Goal: Task Accomplishment & Management: Use online tool/utility

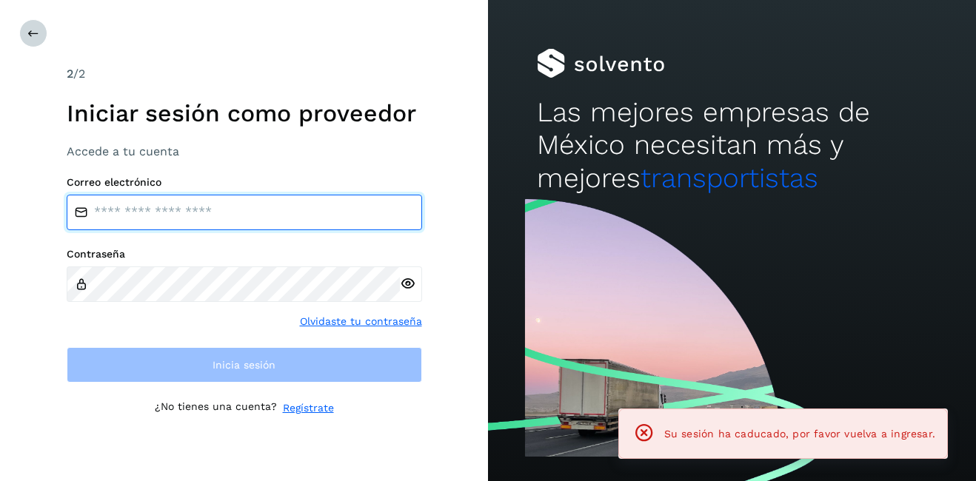
type input "**********"
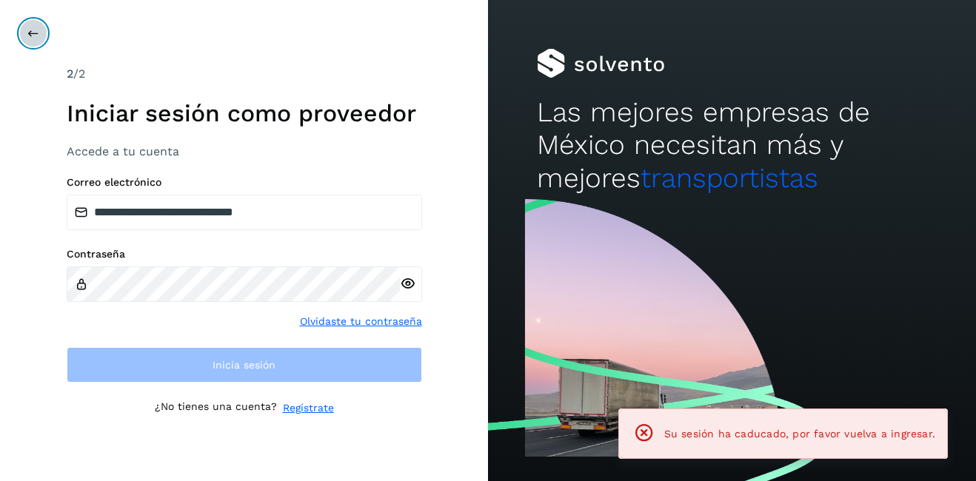
click at [30, 35] on icon at bounding box center [33, 33] width 12 height 12
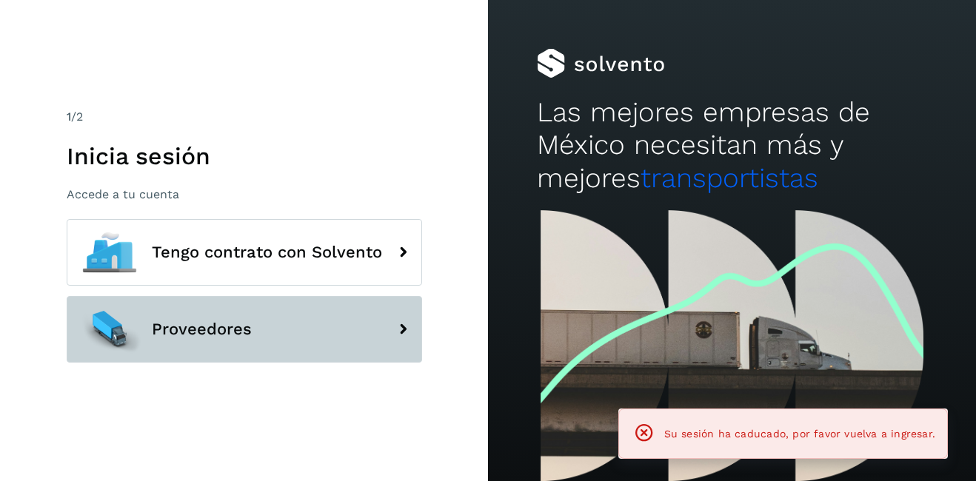
click at [162, 325] on span "Proveedores" at bounding box center [202, 330] width 100 height 18
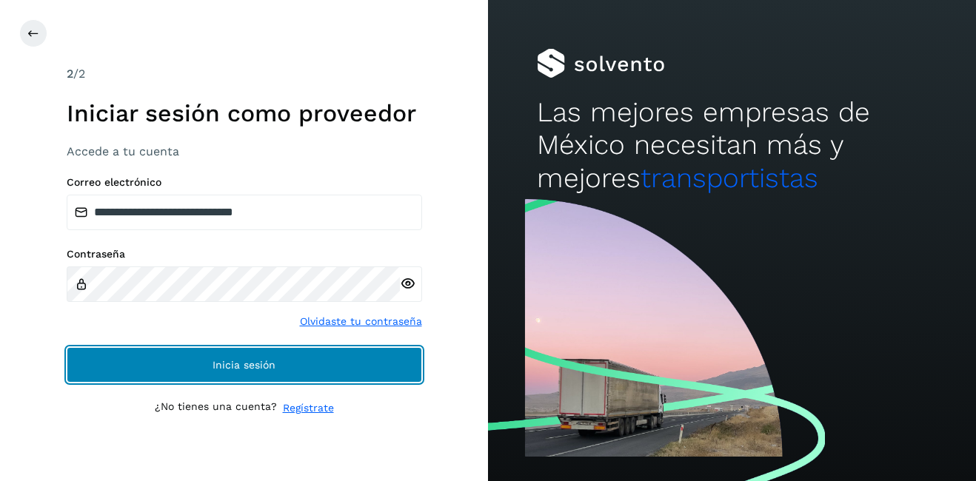
click at [285, 367] on button "Inicia sesión" at bounding box center [245, 365] width 356 height 36
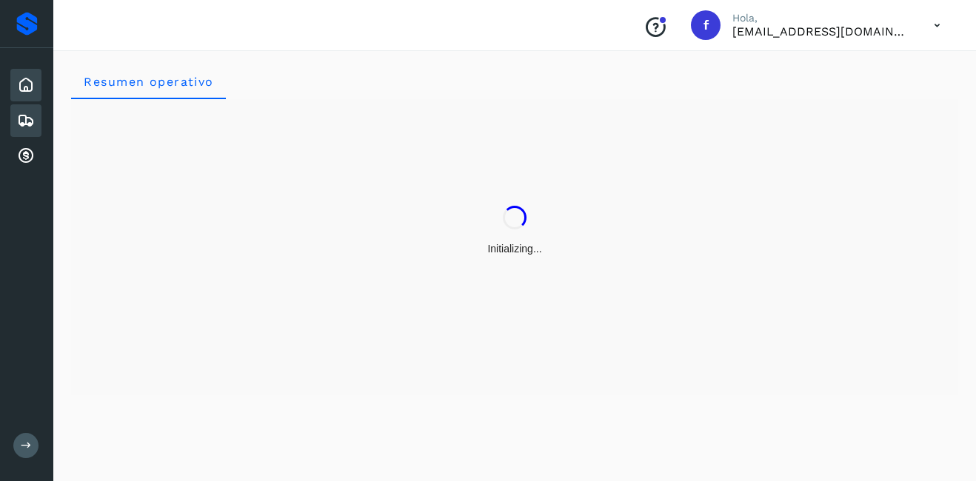
click at [24, 118] on icon at bounding box center [26, 121] width 18 height 18
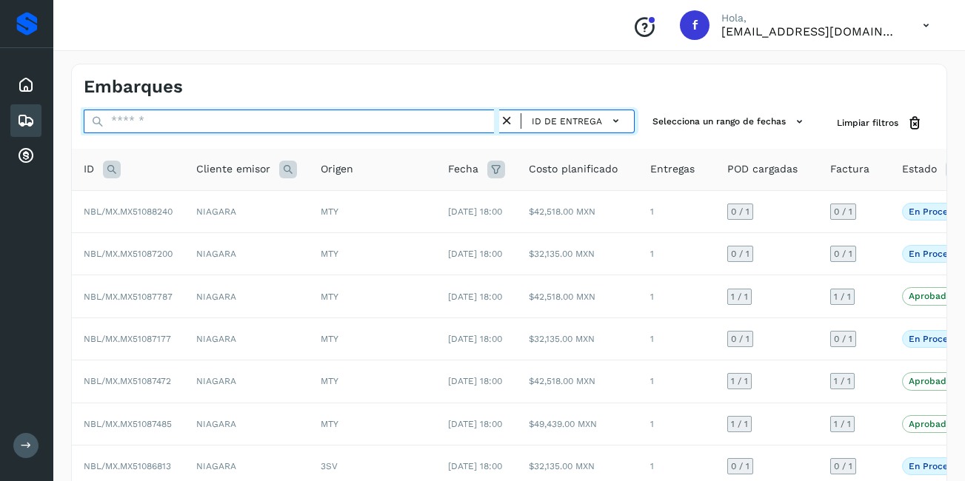
click at [159, 114] on input "text" at bounding box center [292, 122] width 416 height 24
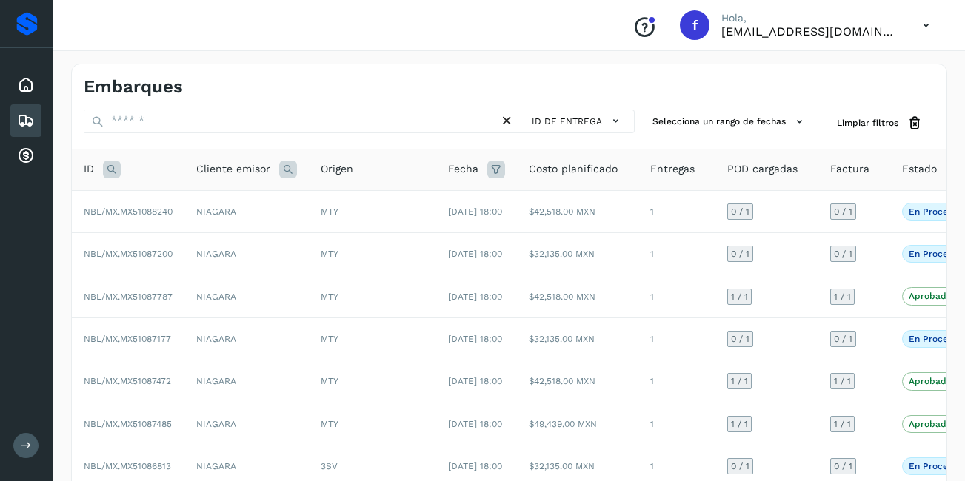
click at [107, 170] on icon at bounding box center [112, 170] width 18 height 18
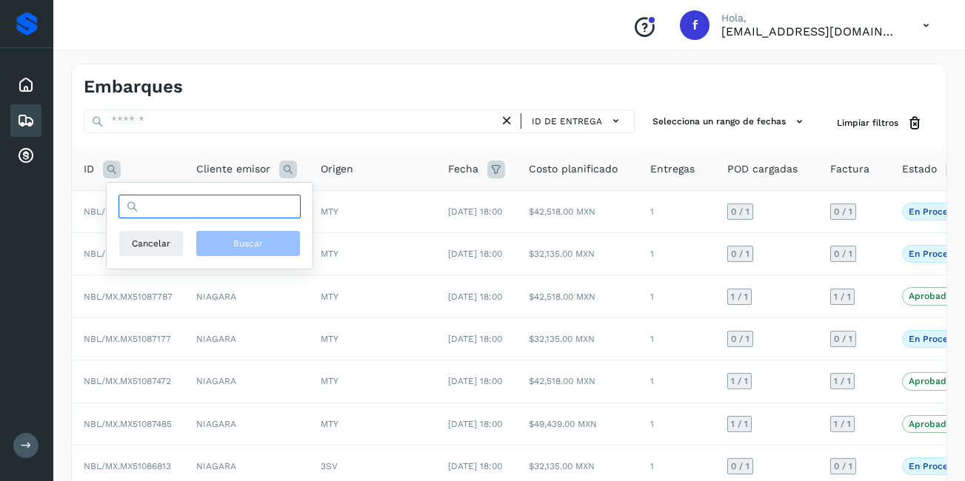
click at [182, 207] on input "text" at bounding box center [210, 207] width 182 height 24
type input "**********"
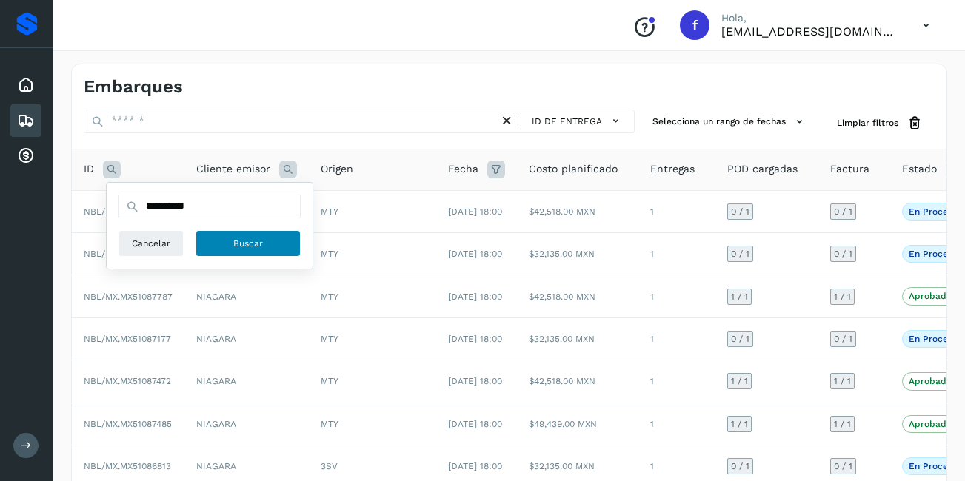
click at [242, 253] on button "Buscar" at bounding box center [248, 243] width 105 height 27
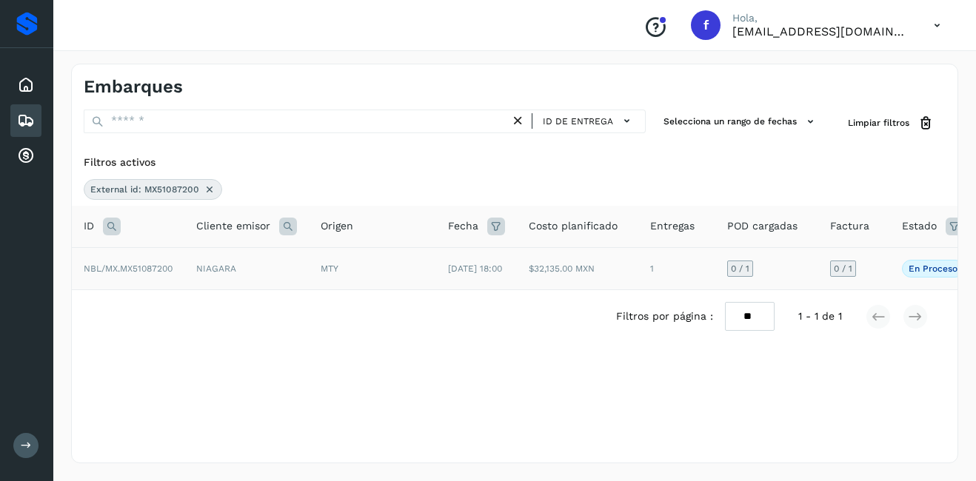
click at [245, 280] on td "NIAGARA" at bounding box center [246, 268] width 124 height 42
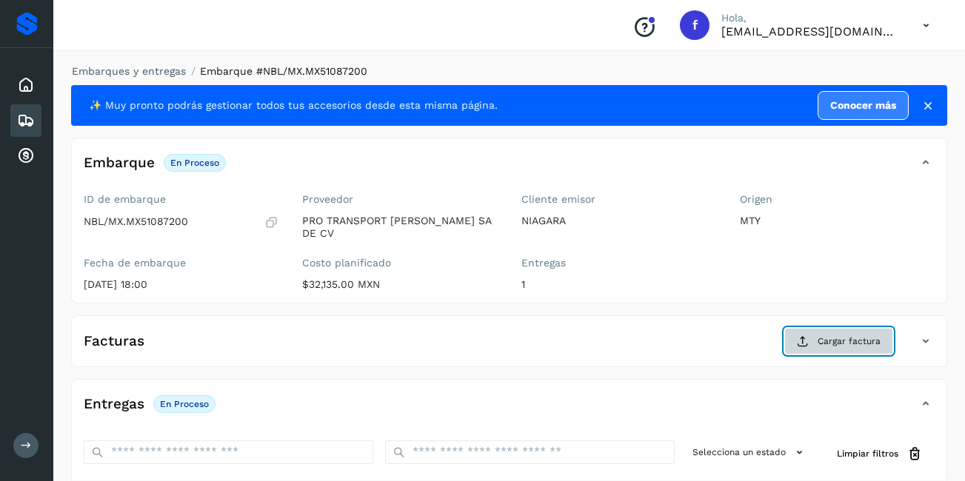
click at [852, 339] on button "Cargar factura" at bounding box center [838, 341] width 109 height 27
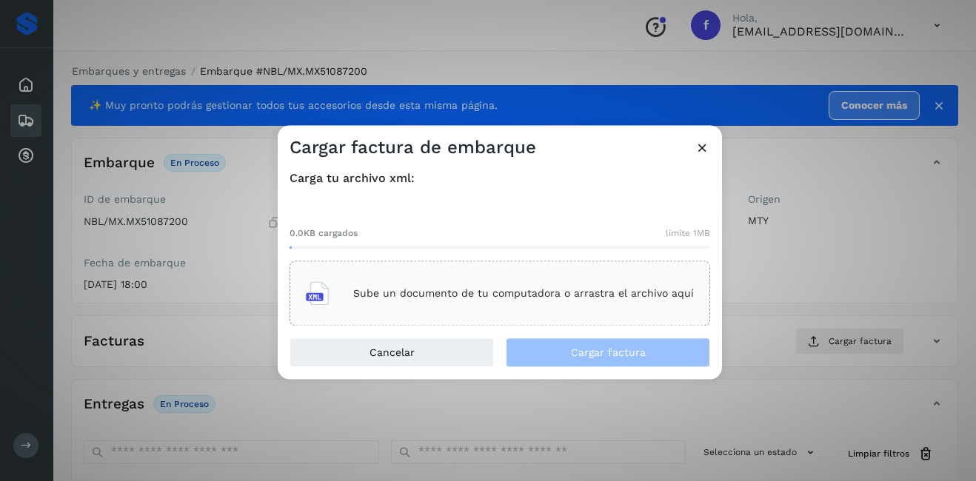
click at [387, 308] on div "Sube un documento de tu computadora o arrastra el archivo aquí" at bounding box center [500, 294] width 388 height 40
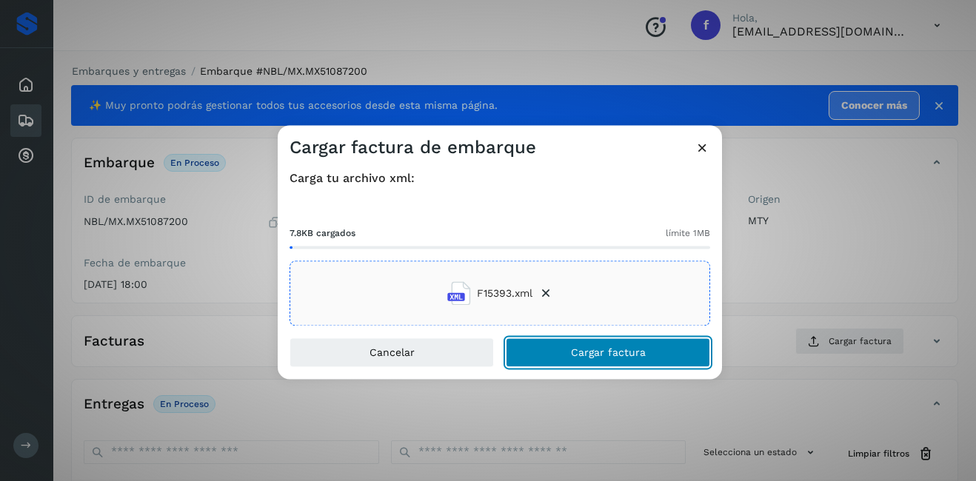
click at [618, 348] on span "Cargar factura" at bounding box center [608, 353] width 75 height 10
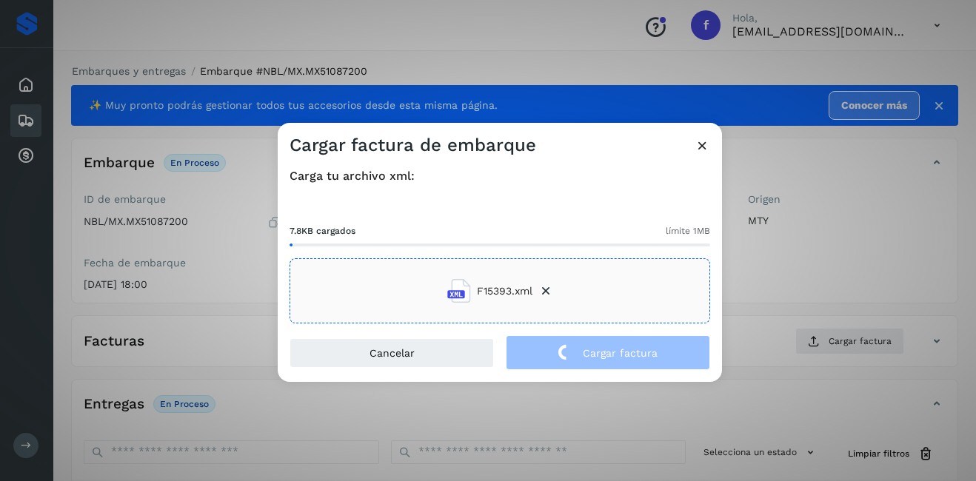
click at [786, 276] on div "Cargar factura de embarque Carga tu archivo xml: 7.8KB cargados límite 1MB F153…" at bounding box center [488, 240] width 976 height 481
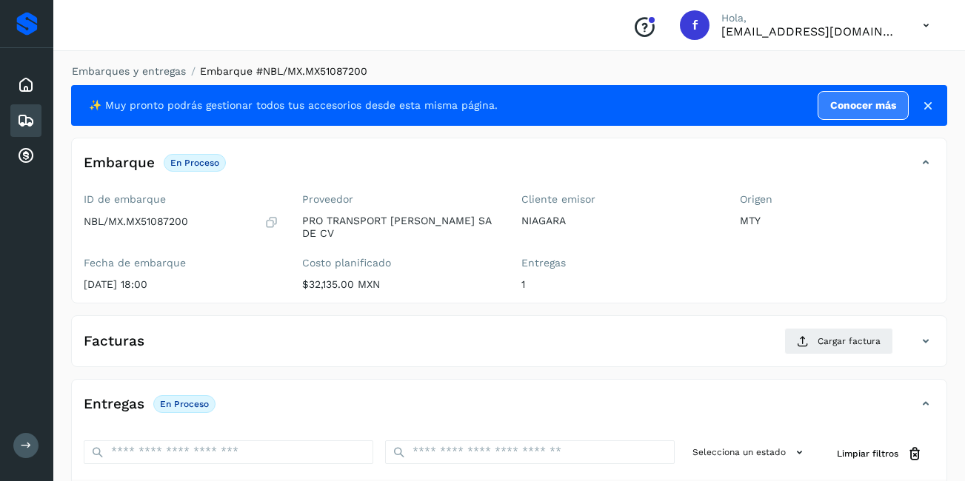
scroll to position [224, 0]
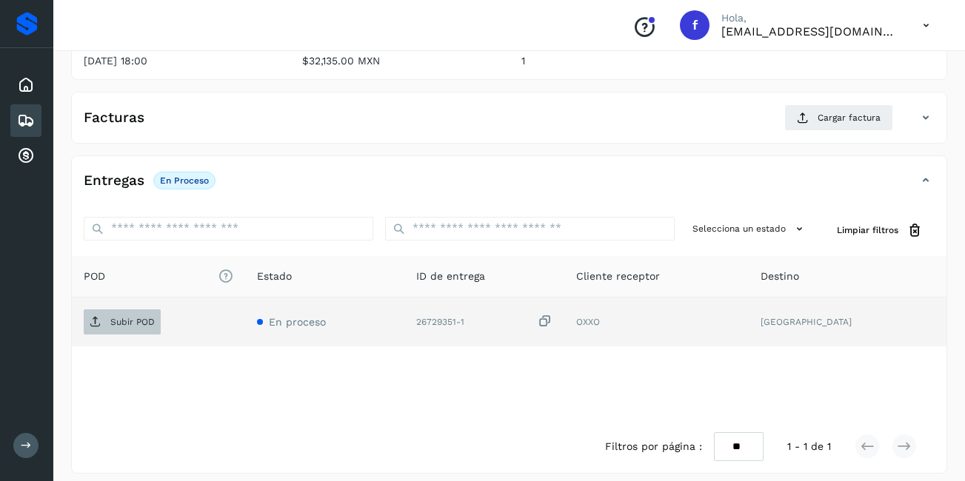
click at [159, 310] on span "Subir POD" at bounding box center [122, 322] width 77 height 24
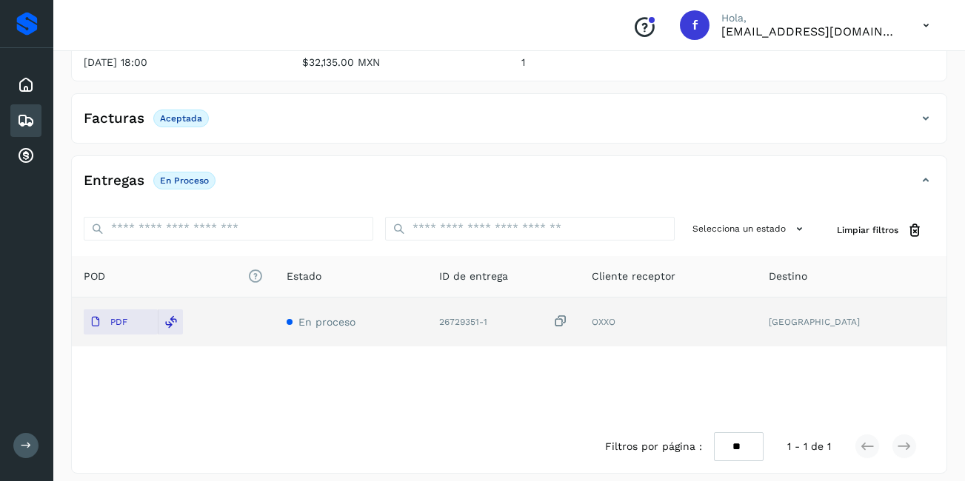
scroll to position [0, 0]
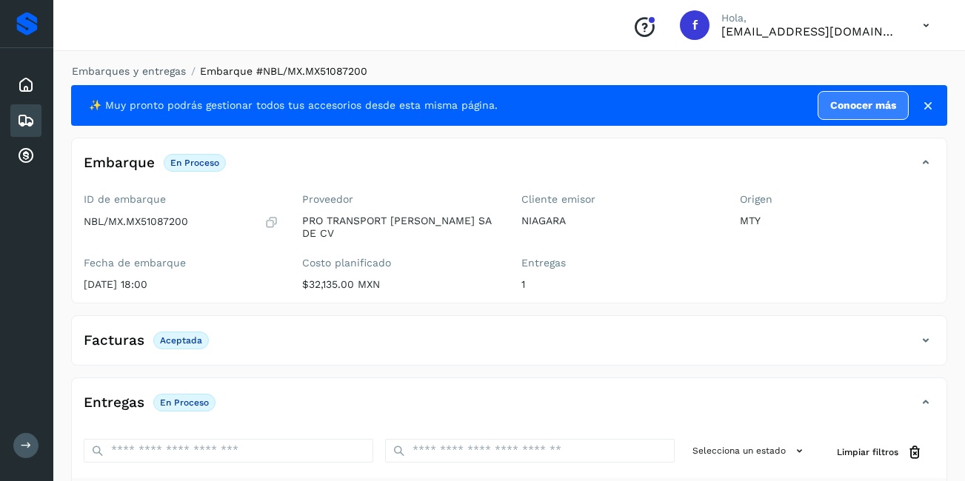
click at [30, 124] on icon at bounding box center [26, 121] width 18 height 18
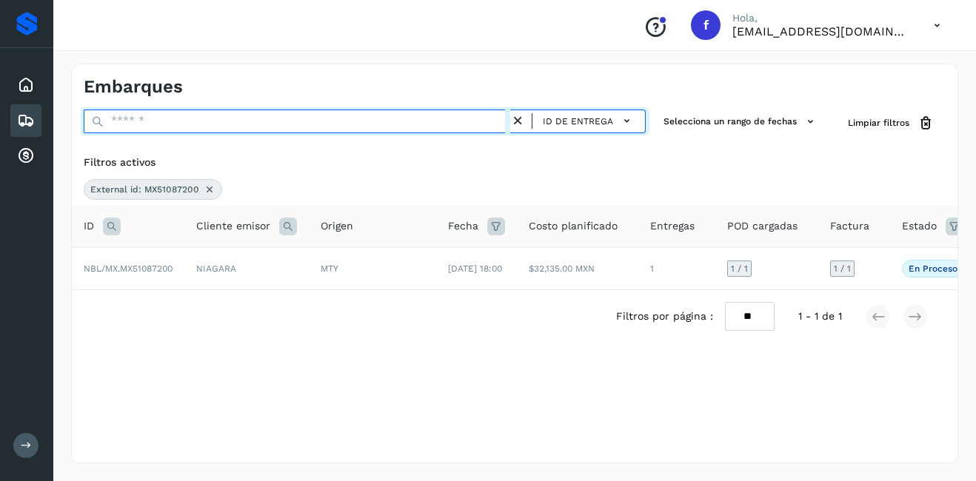
click at [157, 124] on input "text" at bounding box center [297, 122] width 427 height 24
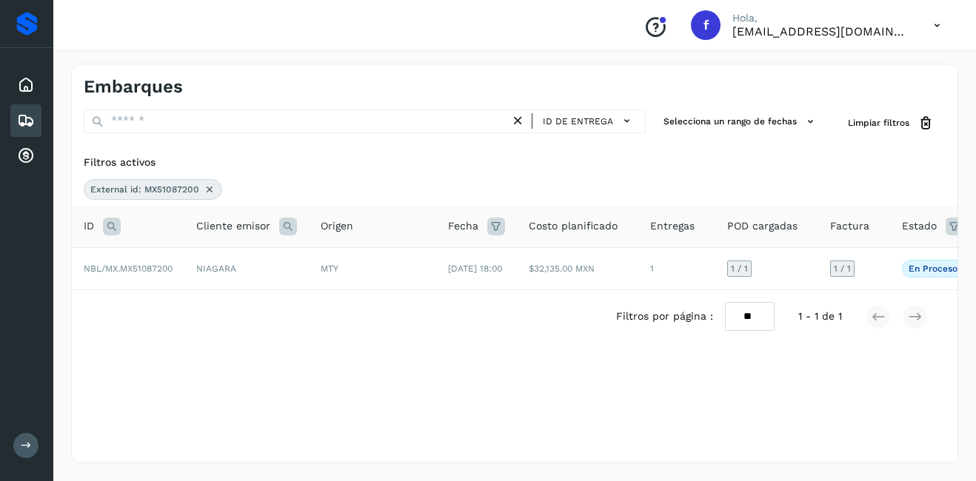
click at [173, 189] on span "External id: MX51087200" at bounding box center [144, 189] width 109 height 13
click at [208, 193] on icon at bounding box center [210, 190] width 12 height 12
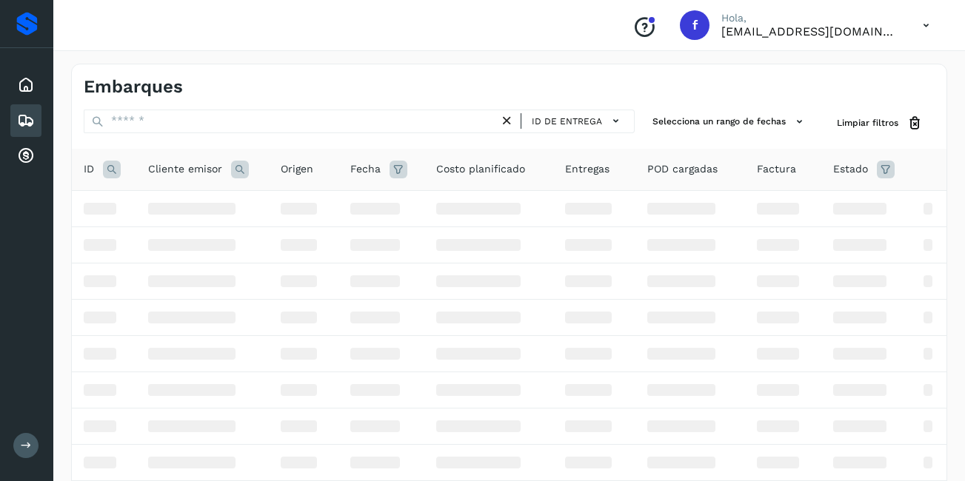
click at [115, 177] on icon at bounding box center [112, 170] width 18 height 18
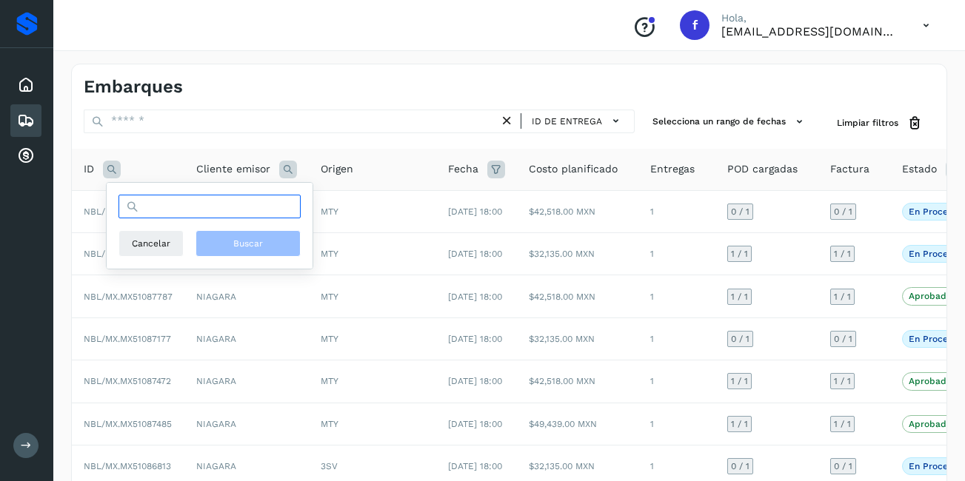
click at [187, 207] on input "text" at bounding box center [210, 207] width 182 height 24
type input "**********"
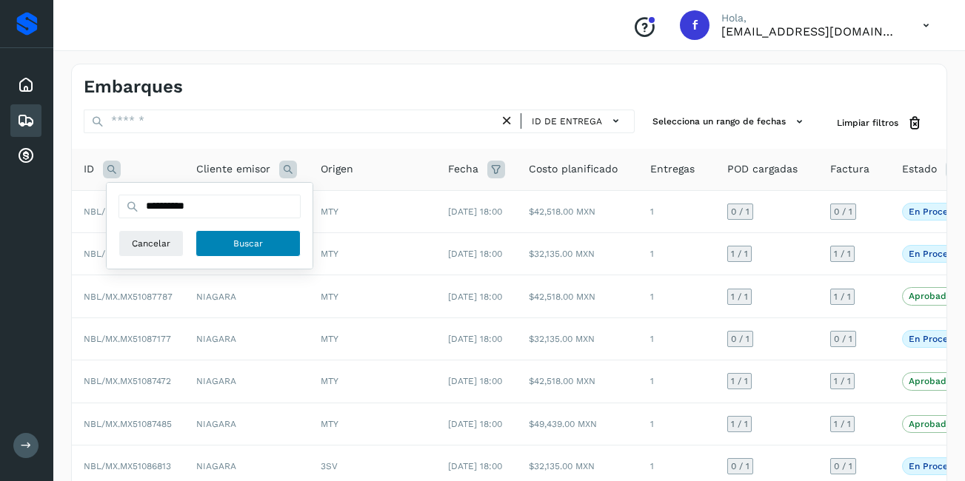
click at [272, 251] on button "Buscar" at bounding box center [248, 243] width 105 height 27
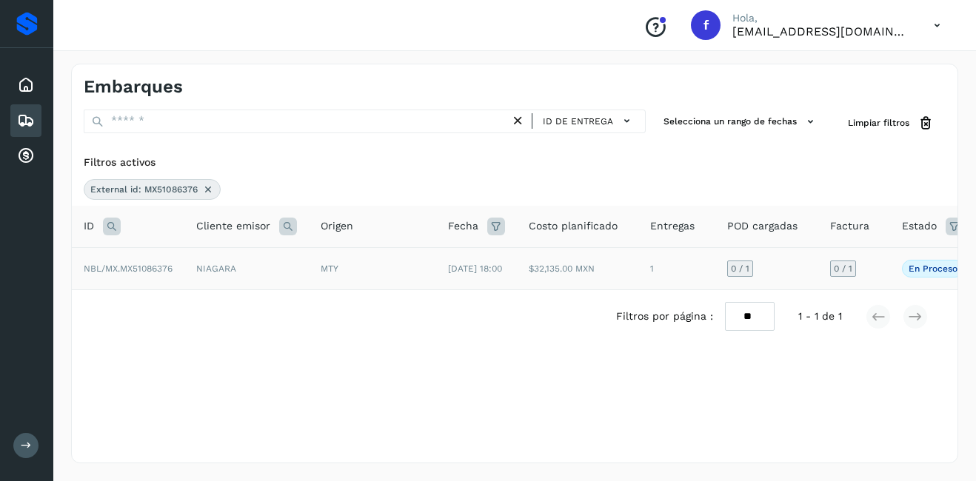
click at [912, 278] on span "En proceso" at bounding box center [933, 269] width 62 height 18
click at [912, 274] on p "En proceso" at bounding box center [933, 269] width 49 height 10
click at [312, 272] on td "MTY" at bounding box center [372, 268] width 127 height 42
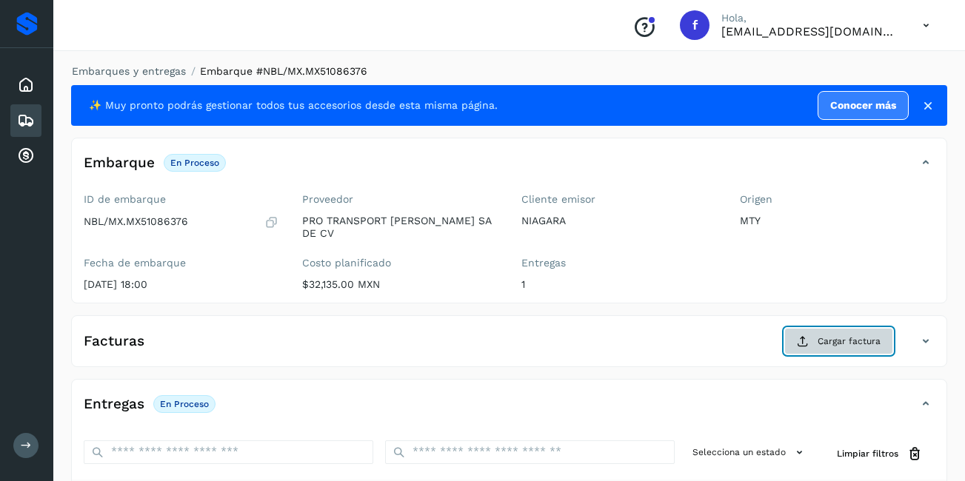
click at [848, 335] on span "Cargar factura" at bounding box center [849, 341] width 63 height 13
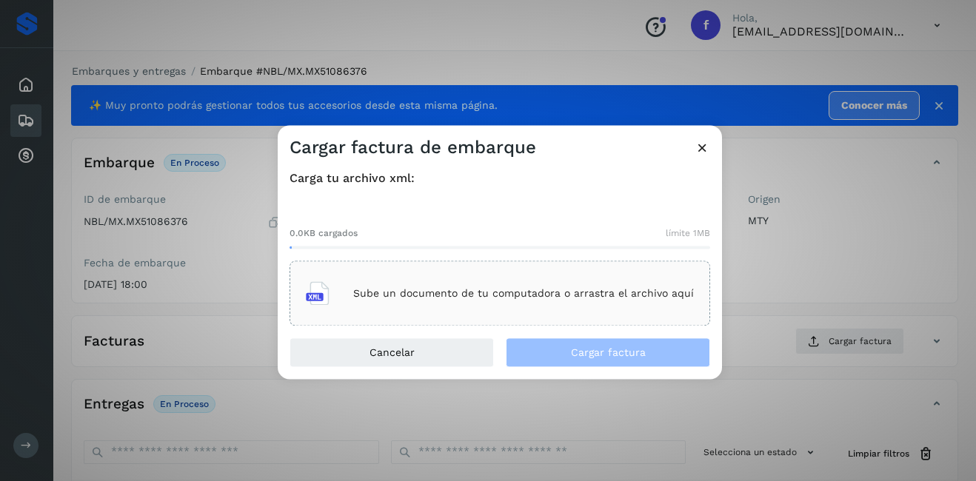
click at [436, 279] on div "Sube un documento de tu computadora o arrastra el archivo aquí" at bounding box center [500, 294] width 388 height 40
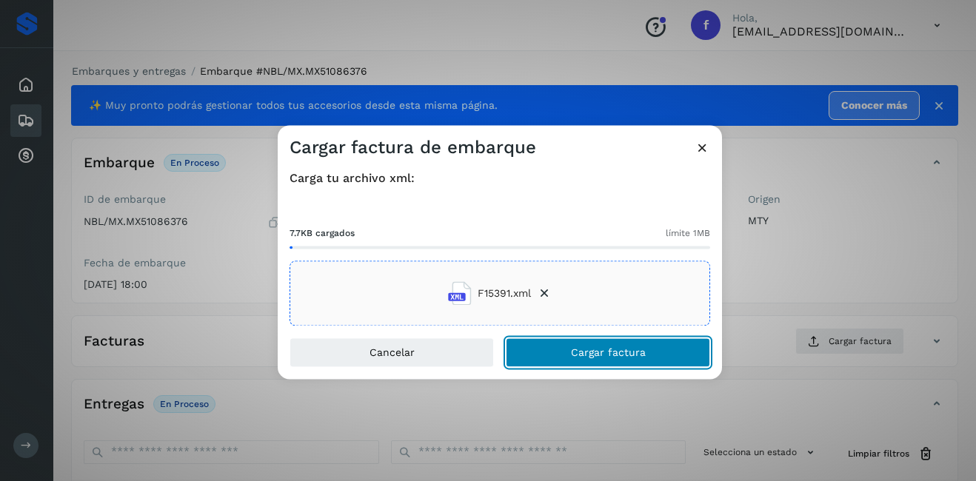
click at [638, 359] on button "Cargar factura" at bounding box center [608, 354] width 204 height 30
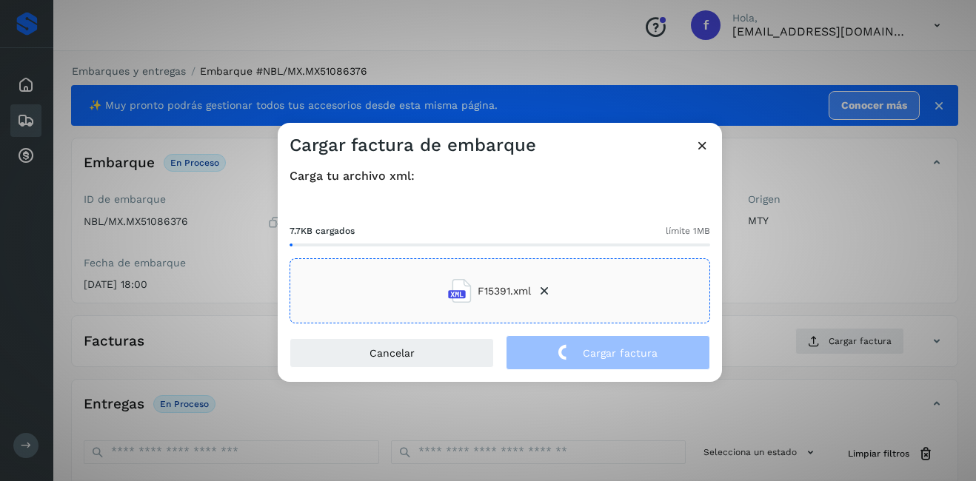
click at [834, 270] on div "Cargar factura de embarque Carga tu archivo xml: 7.7KB cargados límite 1MB F153…" at bounding box center [488, 240] width 976 height 481
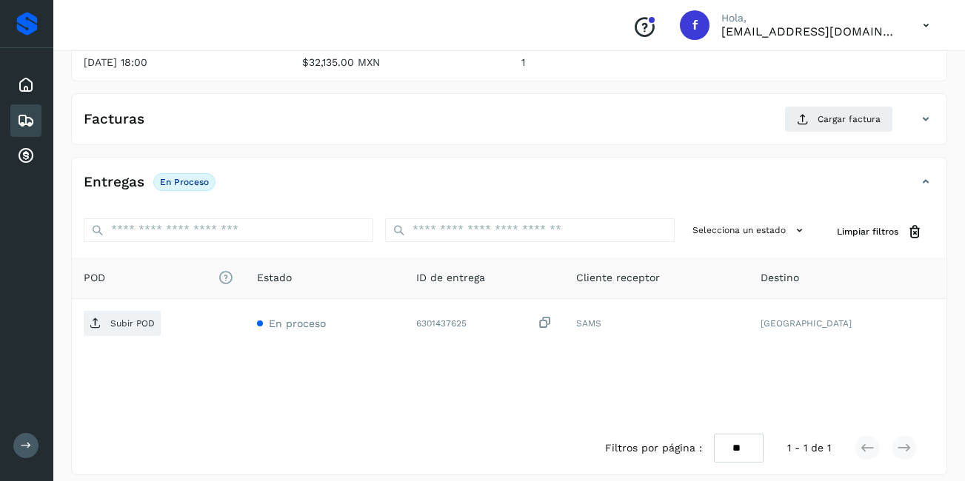
scroll to position [224, 0]
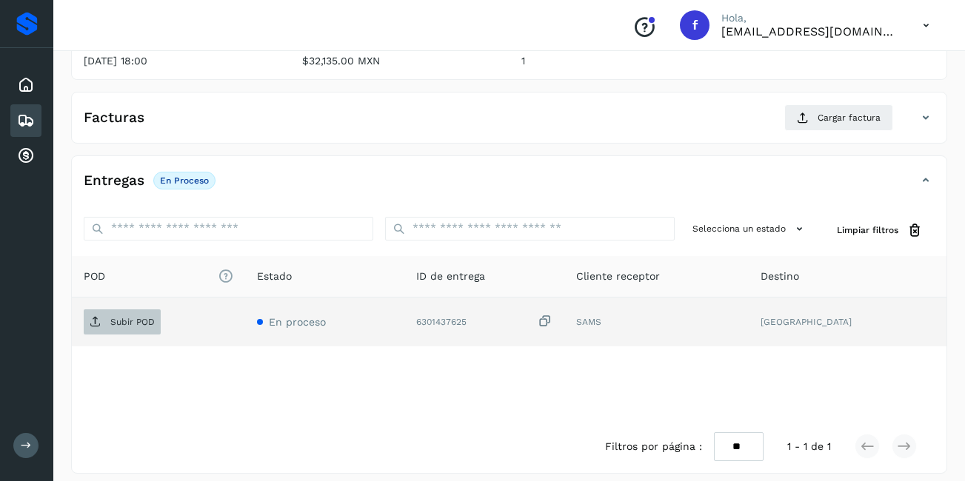
click at [133, 317] on p "Subir POD" at bounding box center [132, 322] width 44 height 10
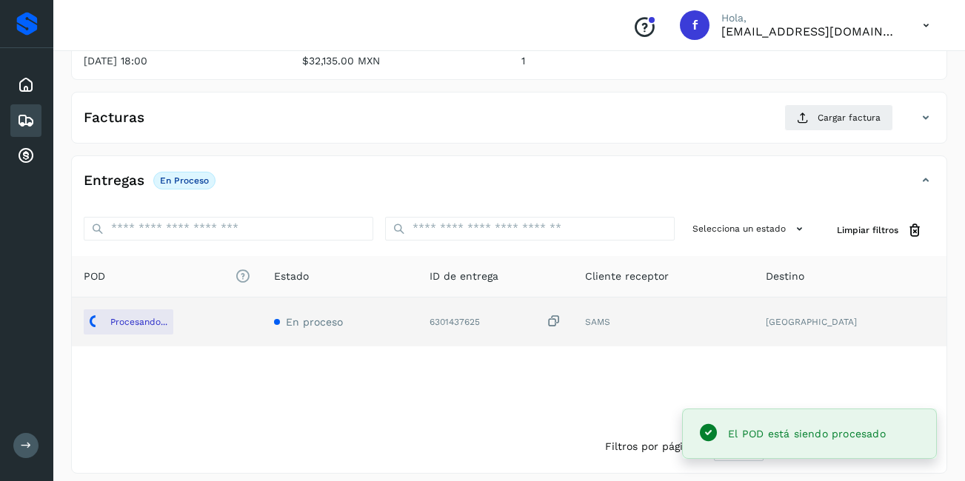
scroll to position [76, 0]
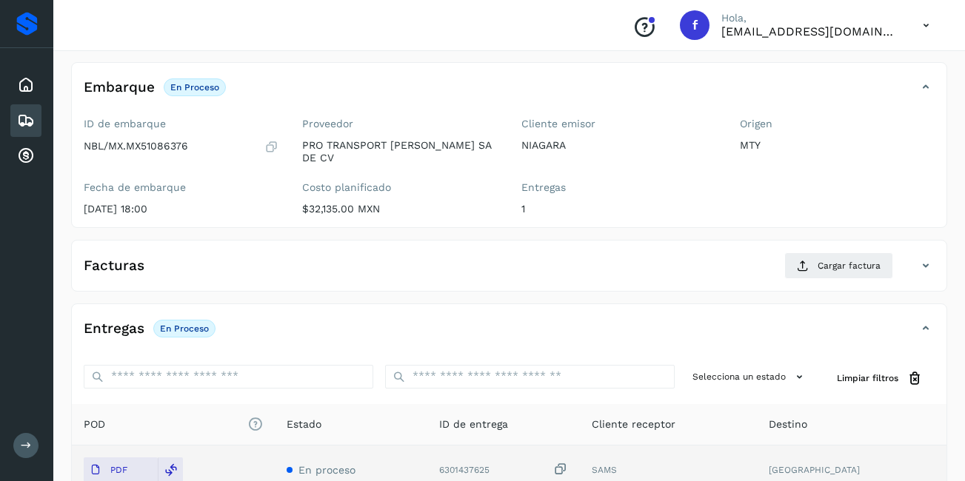
click at [533, 253] on div "Facturas Cargar factura" at bounding box center [494, 266] width 845 height 27
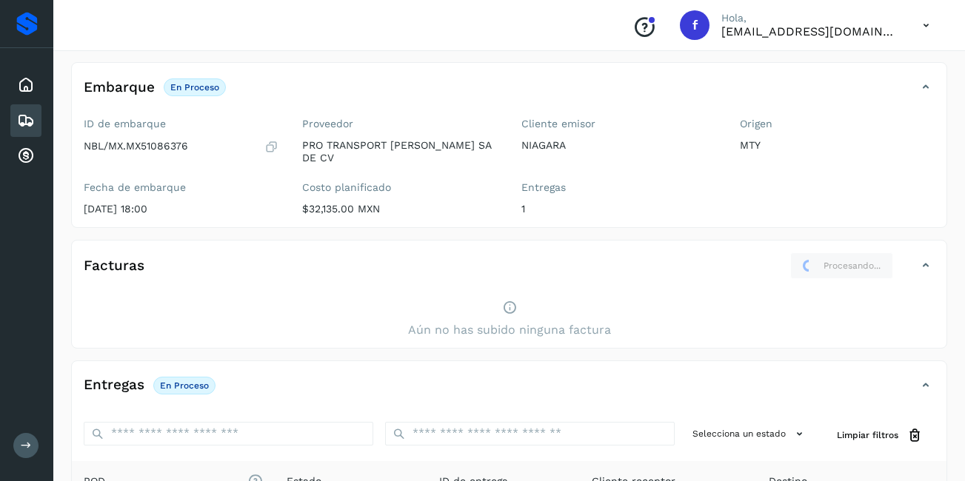
click at [517, 267] on div "Facturas Procesando..." at bounding box center [494, 266] width 845 height 27
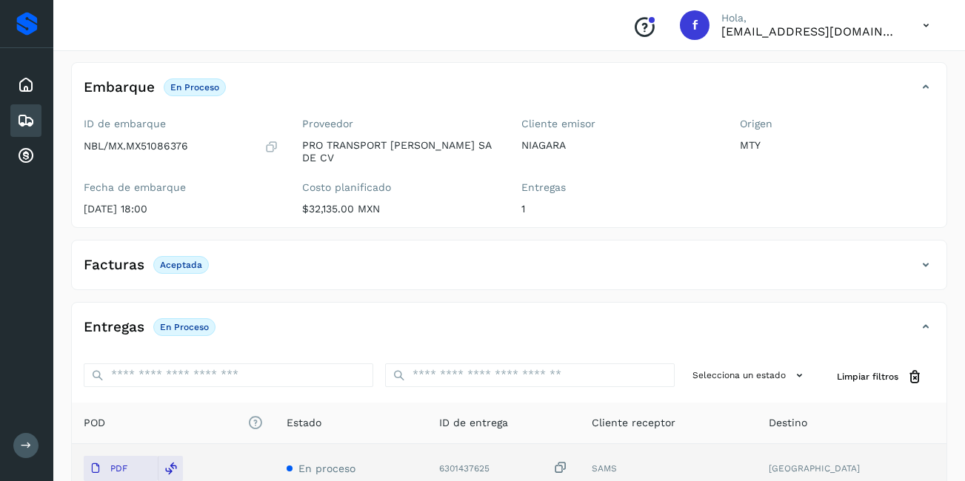
click at [21, 122] on icon at bounding box center [26, 121] width 18 height 18
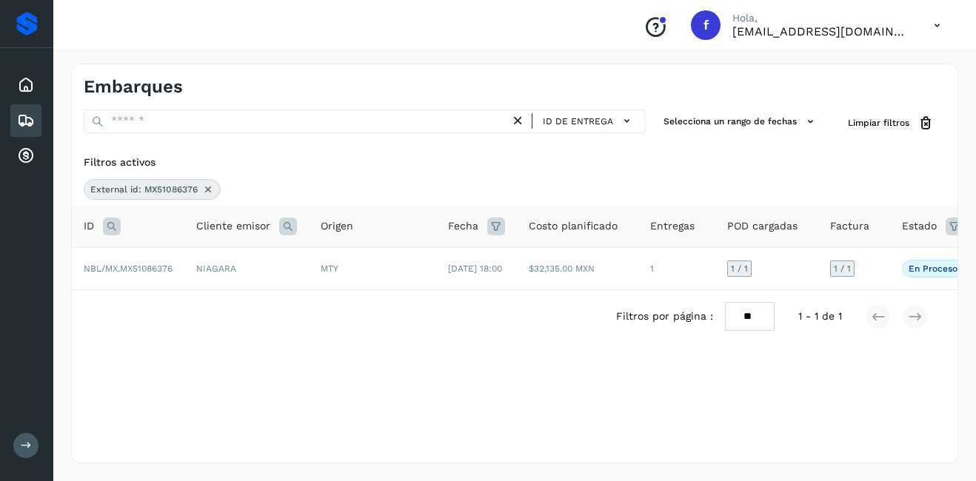
click at [156, 187] on span "External id: MX51086376" at bounding box center [143, 189] width 107 height 13
click at [210, 191] on icon at bounding box center [208, 190] width 12 height 12
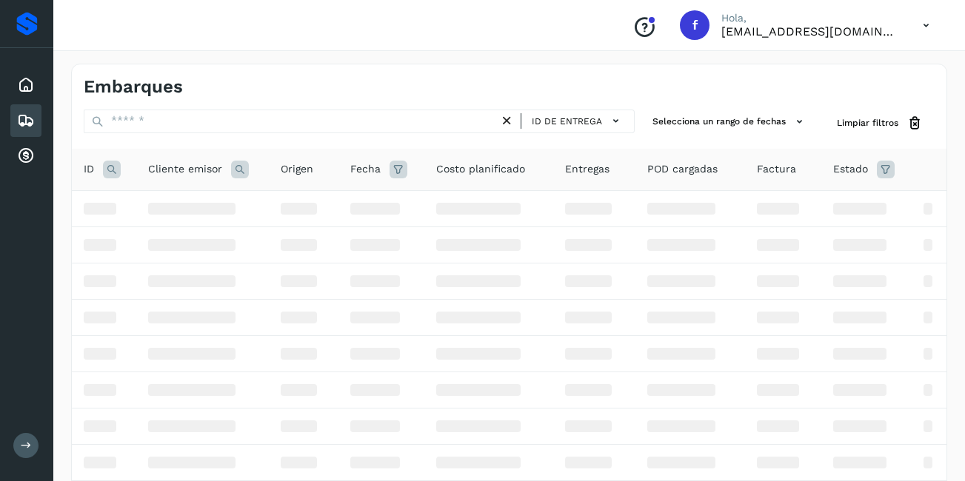
click at [95, 169] on div "ID" at bounding box center [104, 170] width 41 height 18
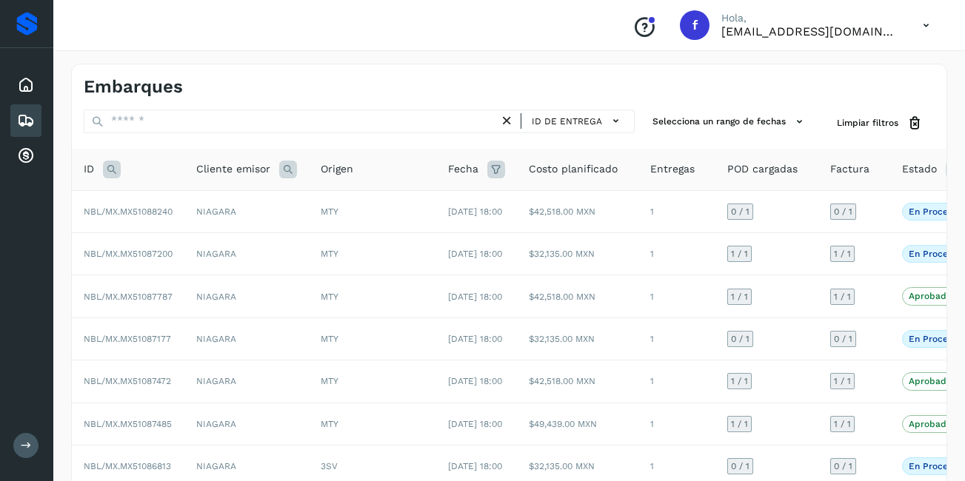
click at [106, 171] on icon at bounding box center [112, 170] width 18 height 18
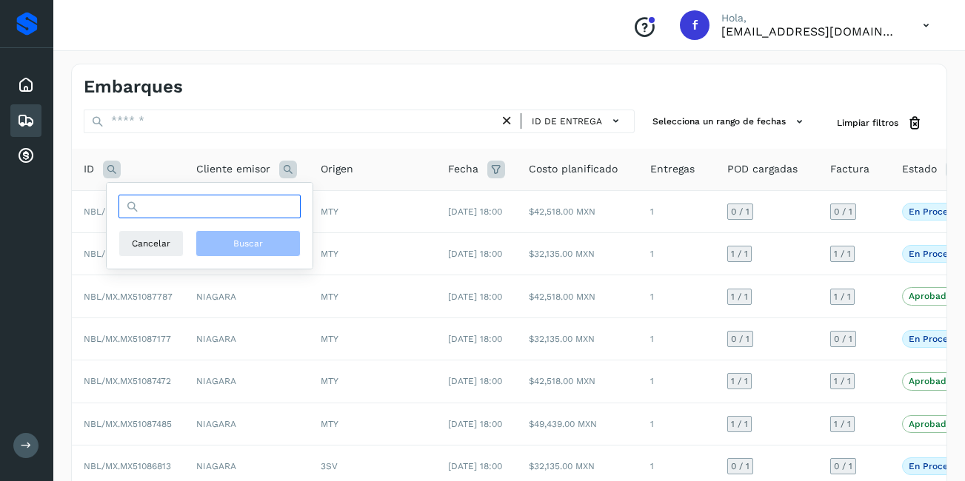
click at [159, 216] on input "text" at bounding box center [210, 207] width 182 height 24
type input "**********"
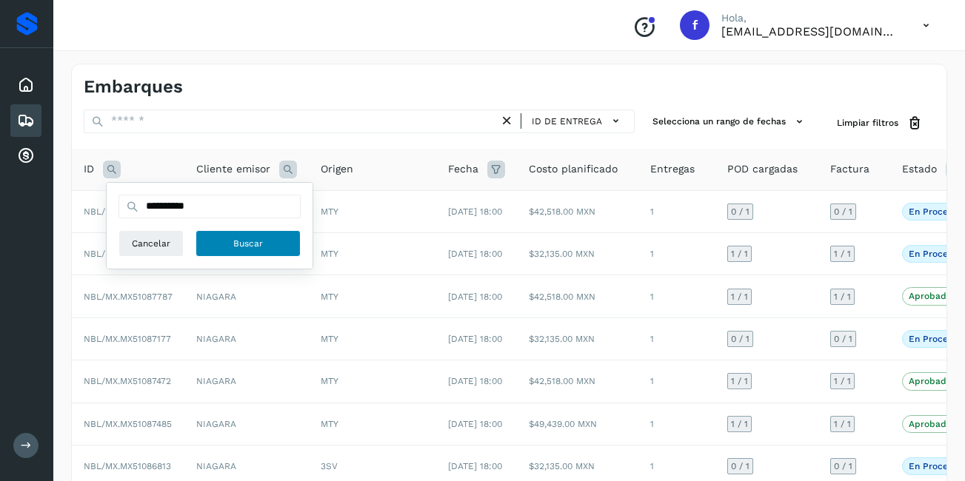
click at [245, 241] on span "Buscar" at bounding box center [248, 243] width 30 height 13
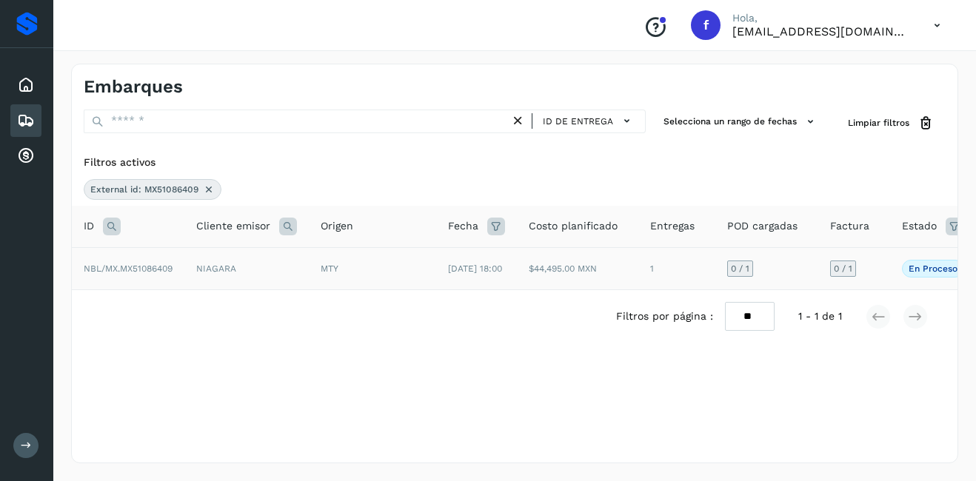
click at [171, 279] on td "NBL/MX.MX51086409" at bounding box center [128, 268] width 113 height 42
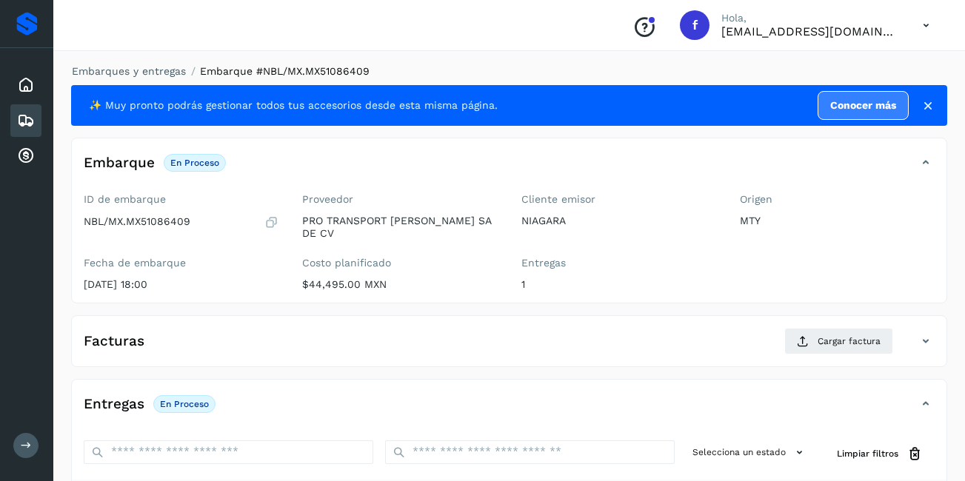
scroll to position [224, 0]
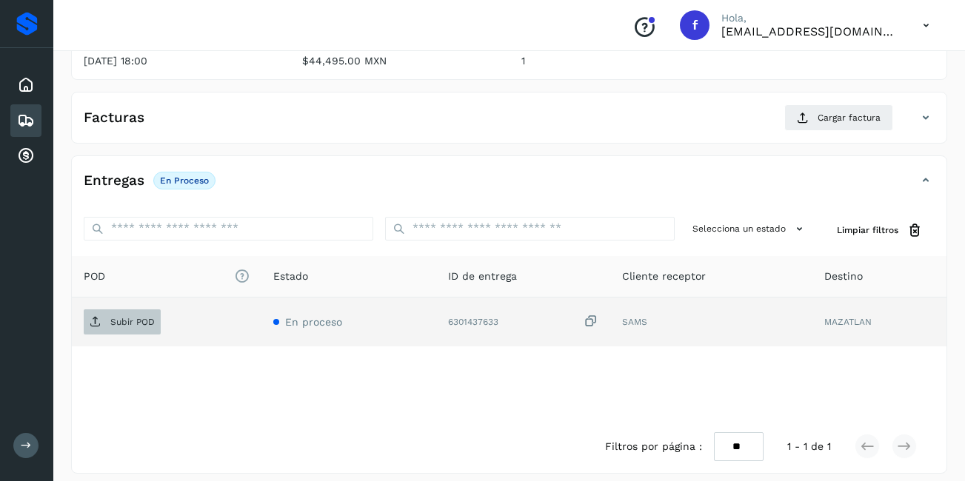
click at [130, 322] on span "Subir POD" at bounding box center [122, 322] width 77 height 24
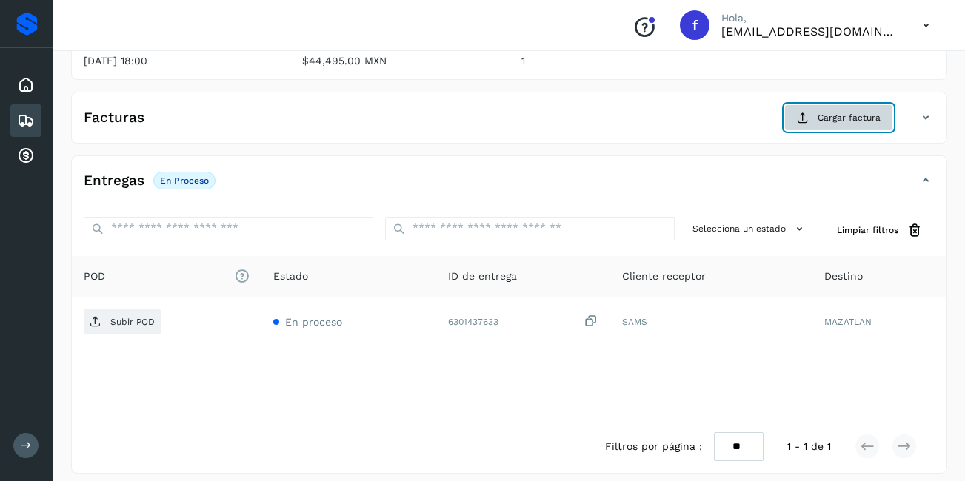
click at [848, 111] on span "Cargar factura" at bounding box center [849, 117] width 63 height 13
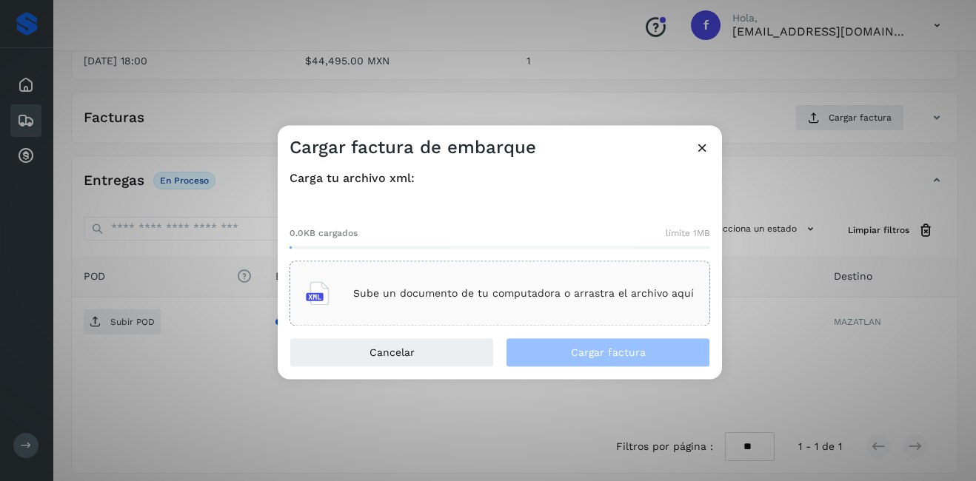
click at [415, 296] on p "Sube un documento de tu computadora o arrastra el archivo aquí" at bounding box center [523, 293] width 341 height 13
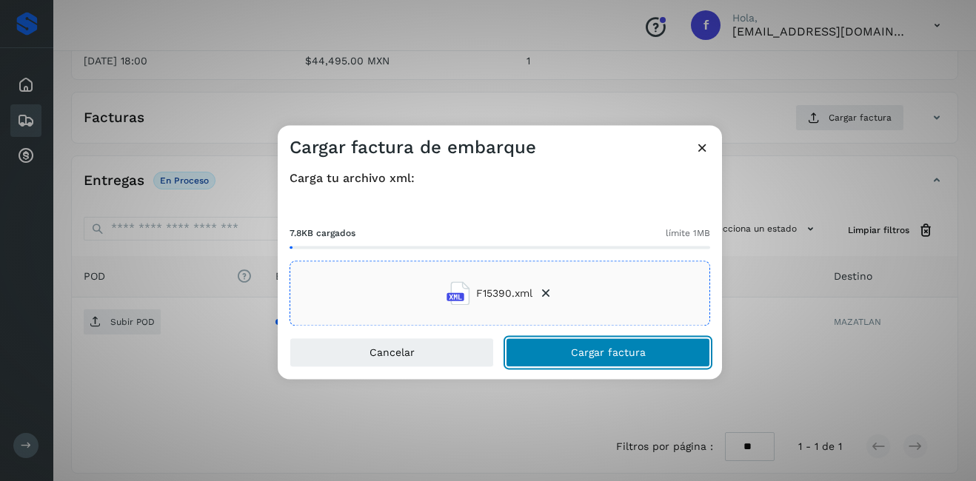
click at [584, 350] on span "Cargar factura" at bounding box center [608, 353] width 75 height 10
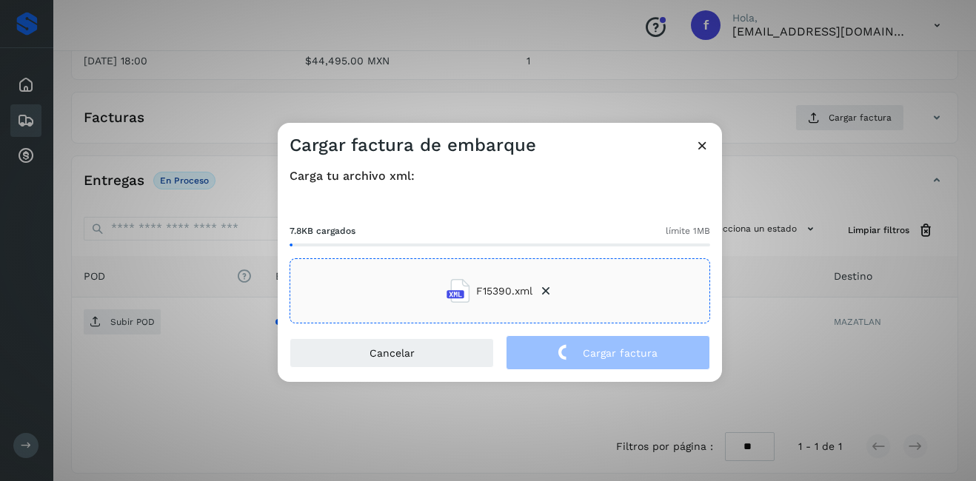
click at [767, 293] on div "Cargar factura de embarque Carga tu archivo xml: 7.8KB cargados límite 1MB F153…" at bounding box center [488, 240] width 976 height 481
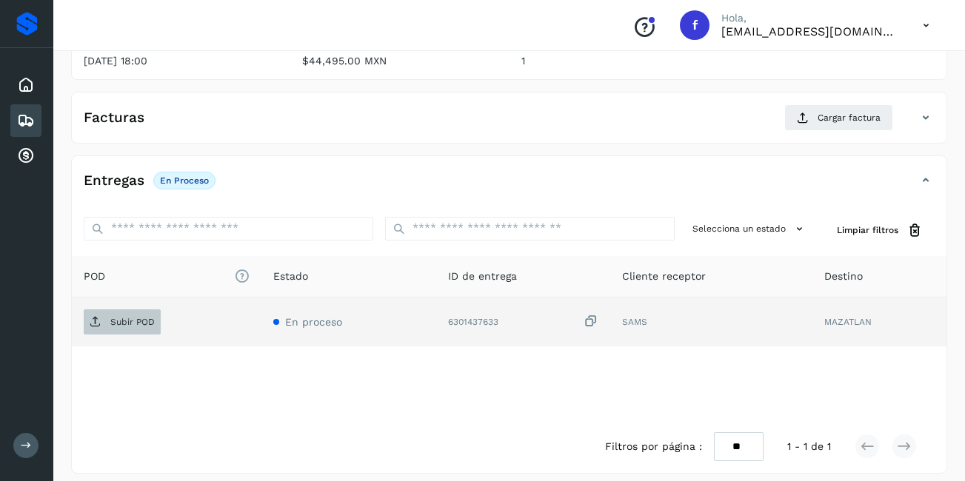
click at [140, 317] on p "Subir POD" at bounding box center [132, 322] width 44 height 10
